Goal: Task Accomplishment & Management: Manage account settings

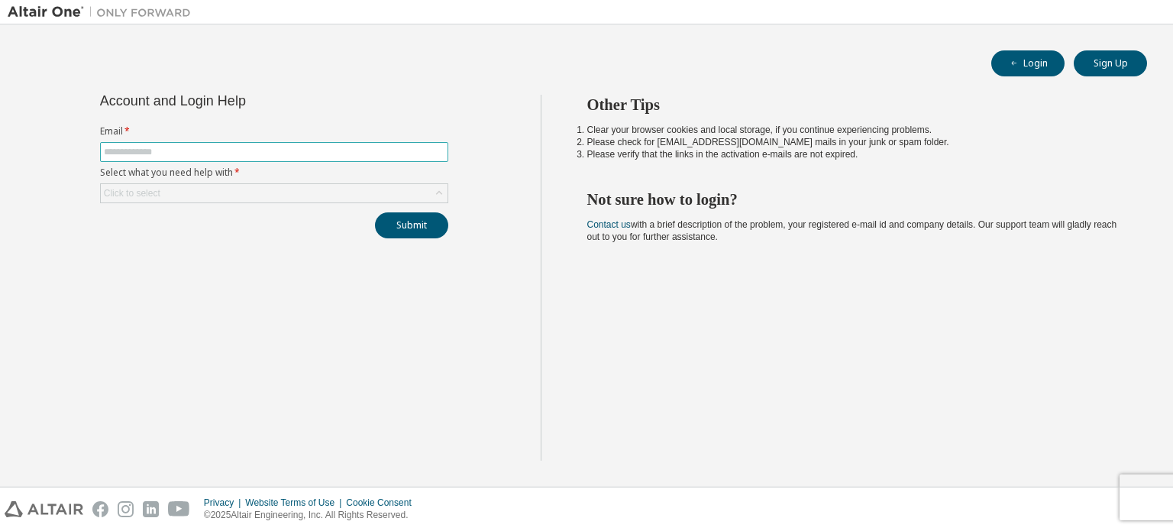
click at [347, 153] on input "text" at bounding box center [274, 152] width 341 height 12
type input "**********"
click at [298, 198] on div "Click to select" at bounding box center [274, 193] width 347 height 18
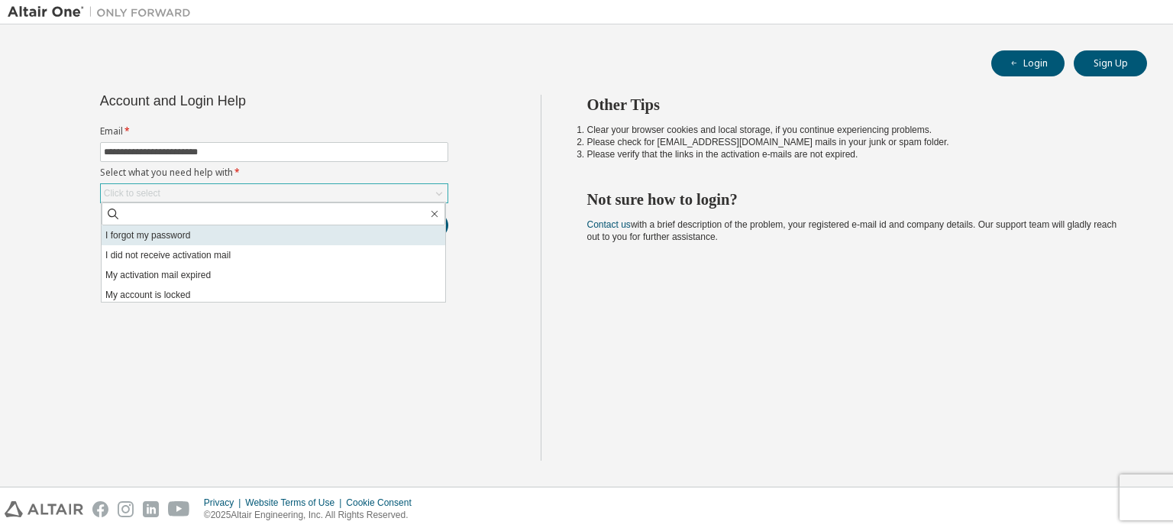
click at [198, 233] on li "I forgot my password" at bounding box center [274, 235] width 344 height 20
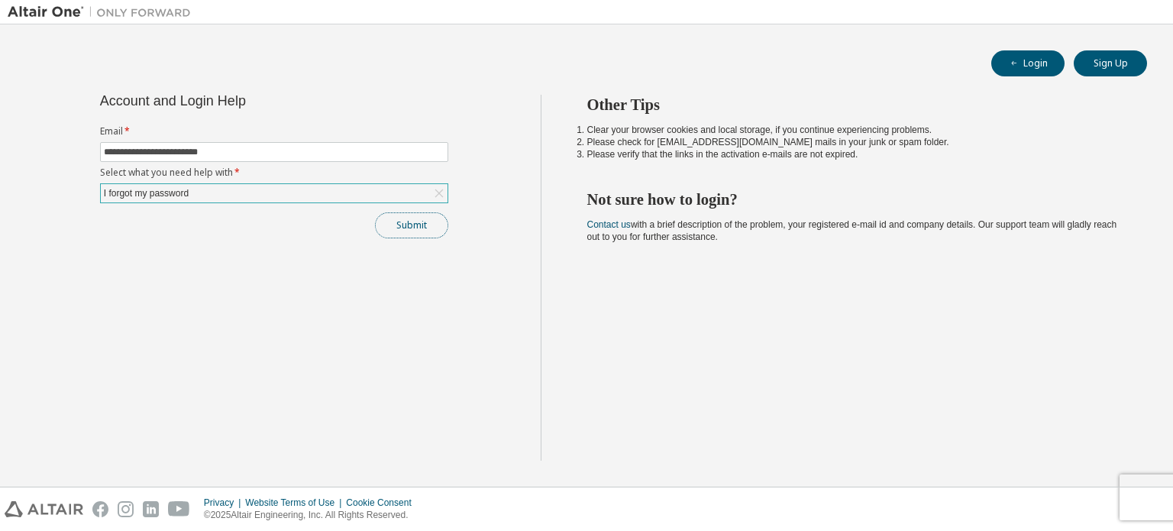
click at [398, 223] on button "Submit" at bounding box center [411, 225] width 73 height 26
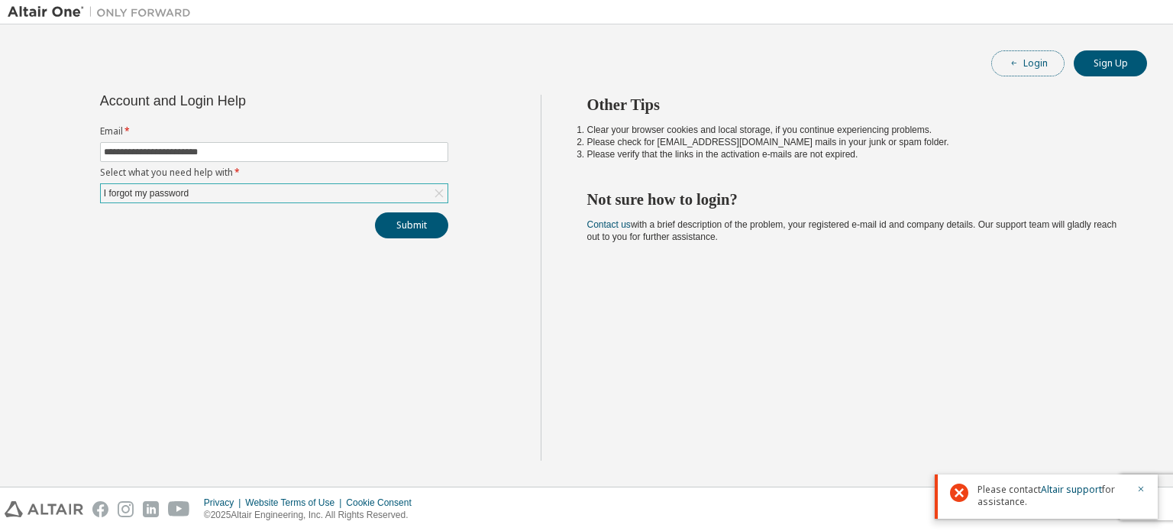
click at [1021, 69] on button "Login" at bounding box center [1028, 63] width 73 height 26
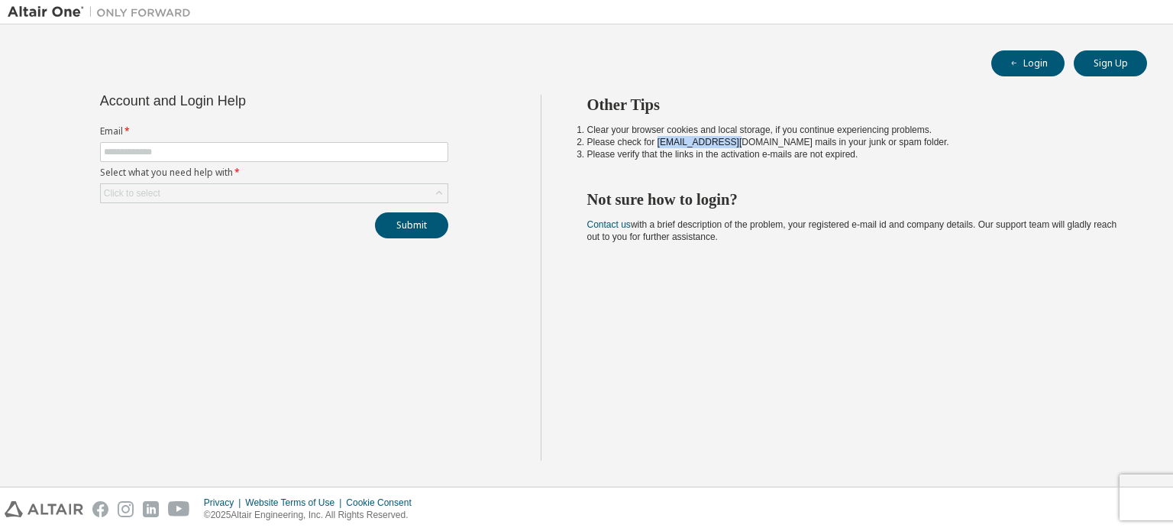
drag, startPoint x: 653, startPoint y: 144, endPoint x: 732, endPoint y: 144, distance: 78.7
click at [732, 144] on li "Please check for [EMAIL_ADDRESS][DOMAIN_NAME] mails in your junk or spam folder." at bounding box center [853, 142] width 533 height 12
copy li "[EMAIL_ADDRESS][DOMAIN_NAME]"
click at [886, 165] on div "Other Tips Clear your browser cookies and local storage, if you continue experi…" at bounding box center [854, 278] width 626 height 366
